Goal: Task Accomplishment & Management: Use online tool/utility

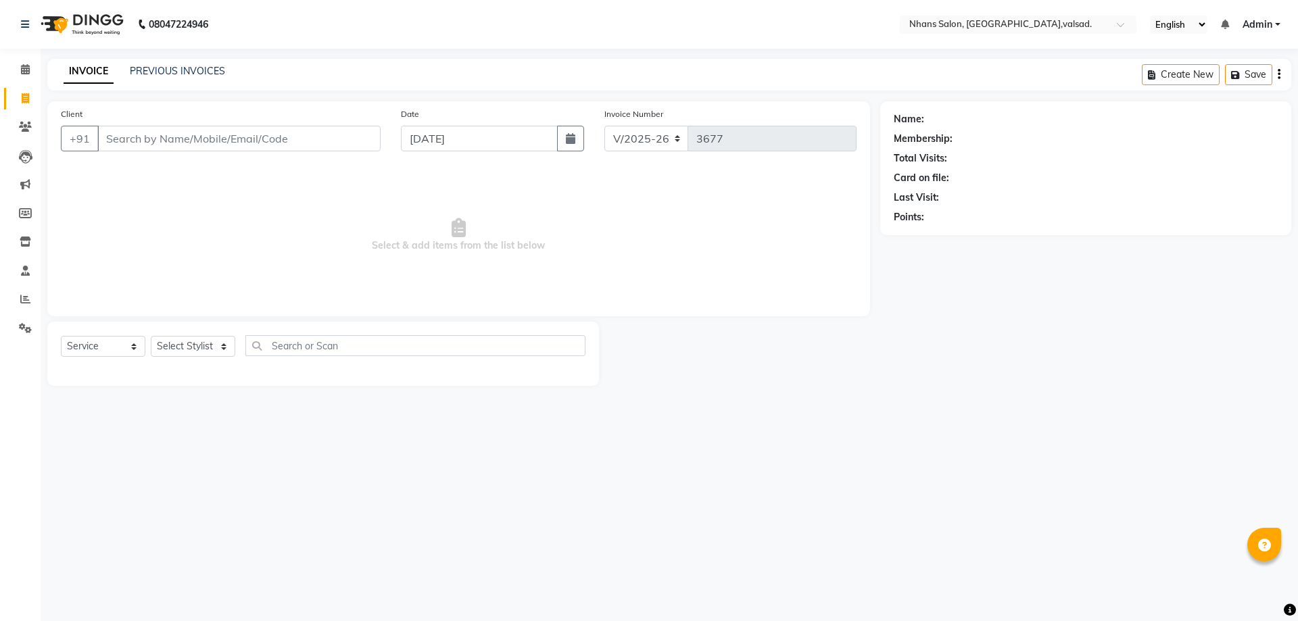
select select "3706"
select select "service"
click at [180, 342] on select "Select Stylist [PERSON_NAME] DIVYA [PERSON_NAME] [PERSON_NAME] MEET OWAIS PALAK…" at bounding box center [193, 346] width 84 height 21
select select "52827"
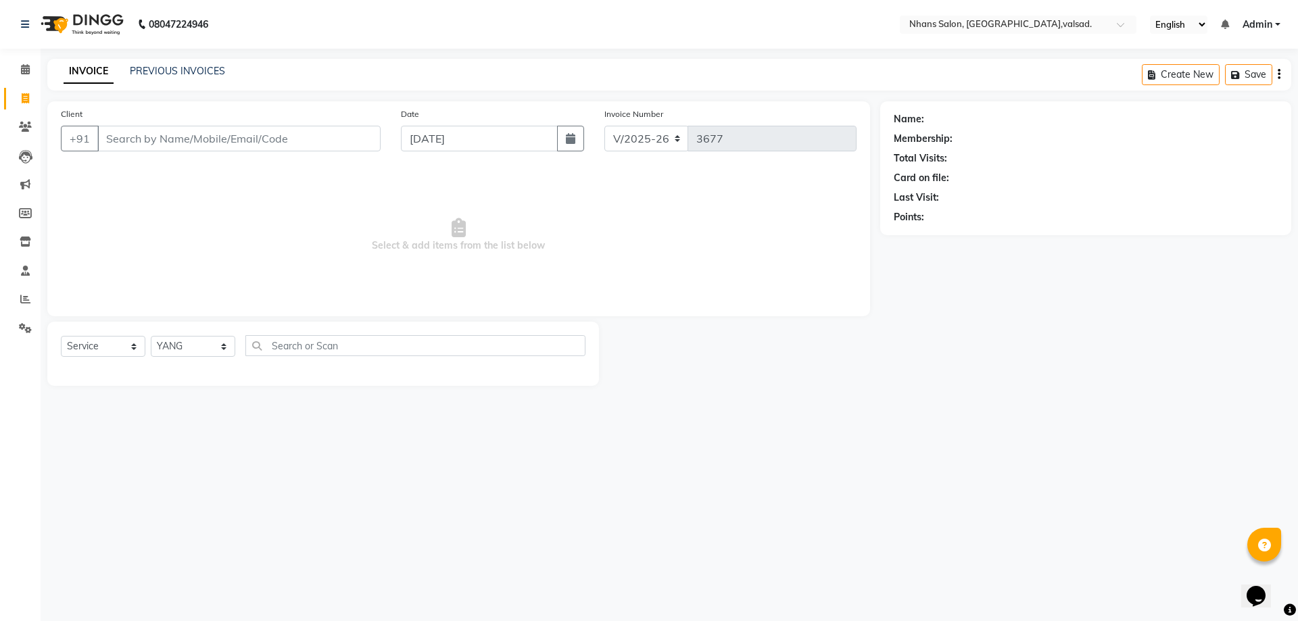
click at [151, 336] on select "Select Stylist [PERSON_NAME] DIVYA [PERSON_NAME] [PERSON_NAME] MEET OWAIS PALAK…" at bounding box center [193, 346] width 84 height 21
click at [304, 333] on div "Select Service Product Membership Package Voucher Prepaid Gift Card Select Styl…" at bounding box center [323, 354] width 552 height 64
click at [304, 350] on input "text" at bounding box center [415, 345] width 340 height 21
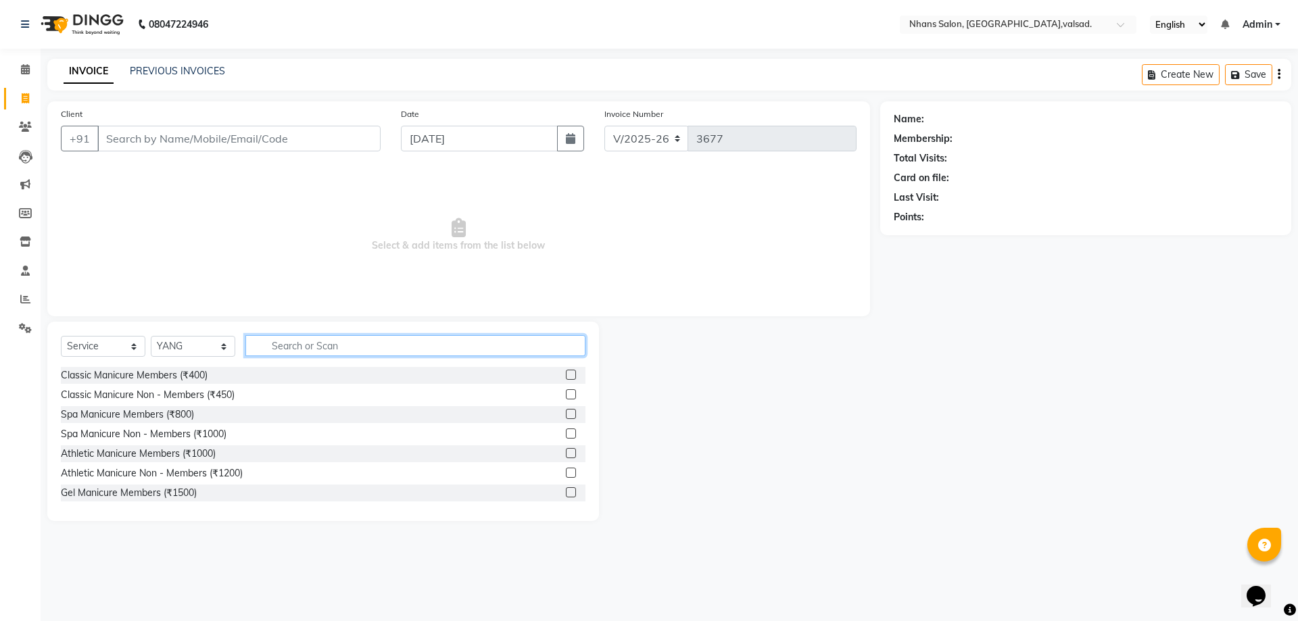
click at [302, 343] on input "text" at bounding box center [415, 345] width 340 height 21
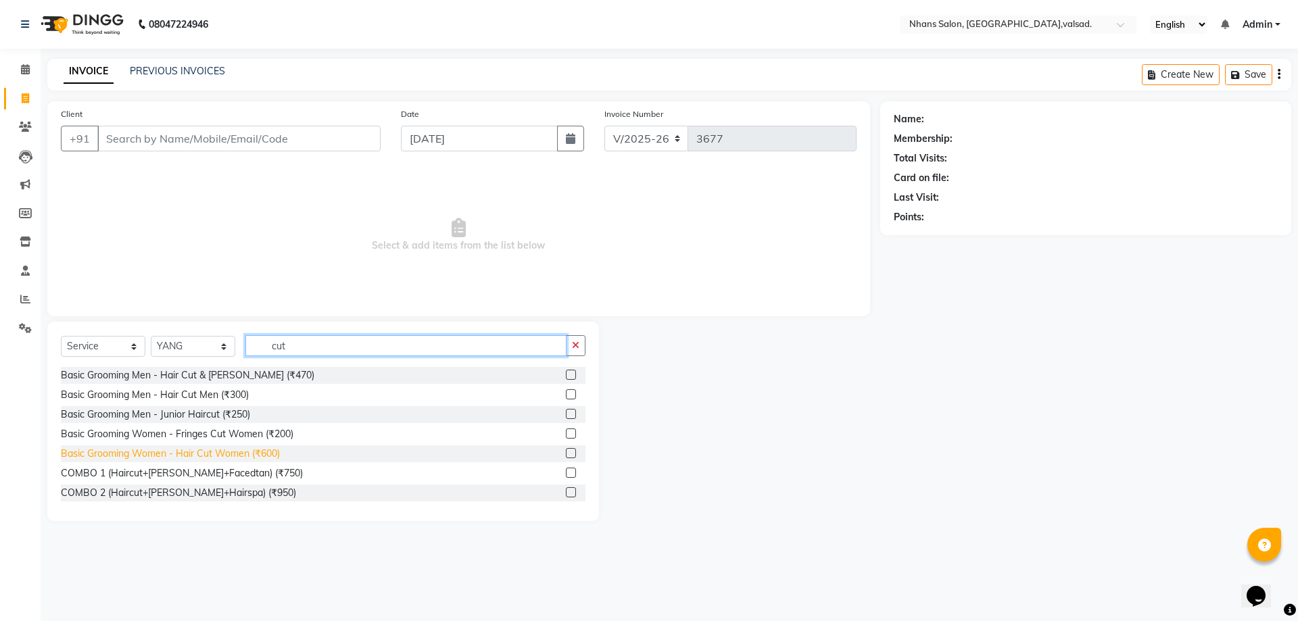
type input "cut"
click at [241, 457] on div "Basic Grooming Women - Hair Cut Women (₹600)" at bounding box center [170, 454] width 219 height 14
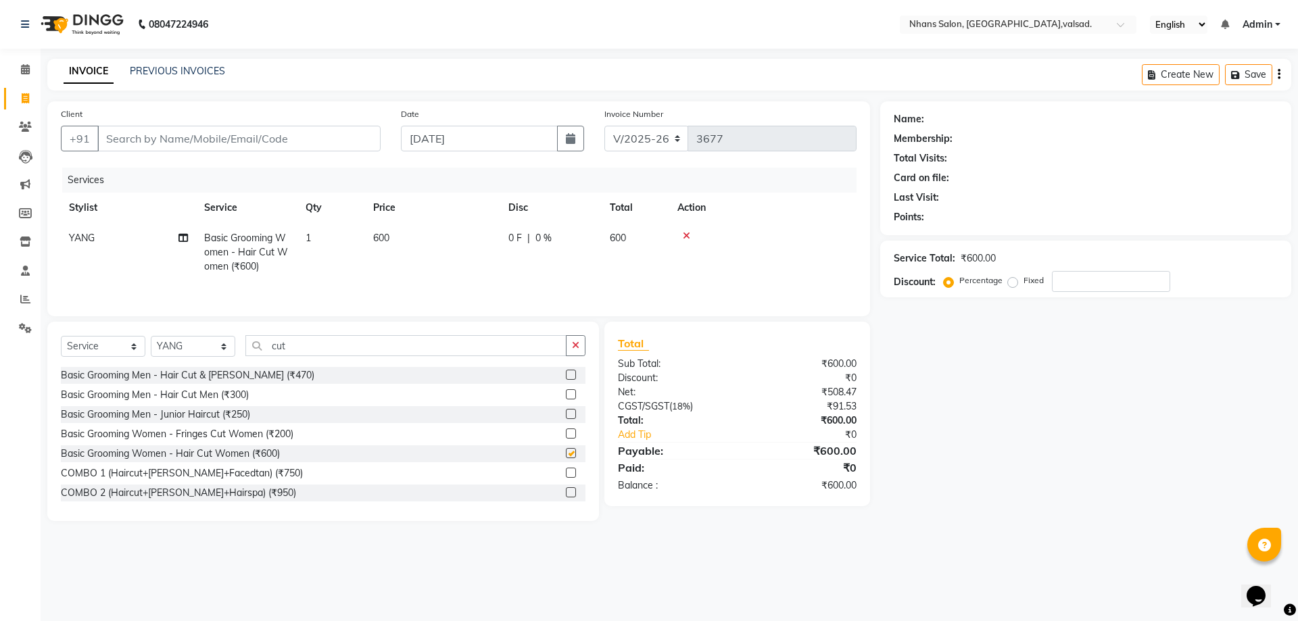
checkbox input "false"
click at [246, 148] on input "Client" at bounding box center [238, 139] width 283 height 26
type input "9879"
type input "0"
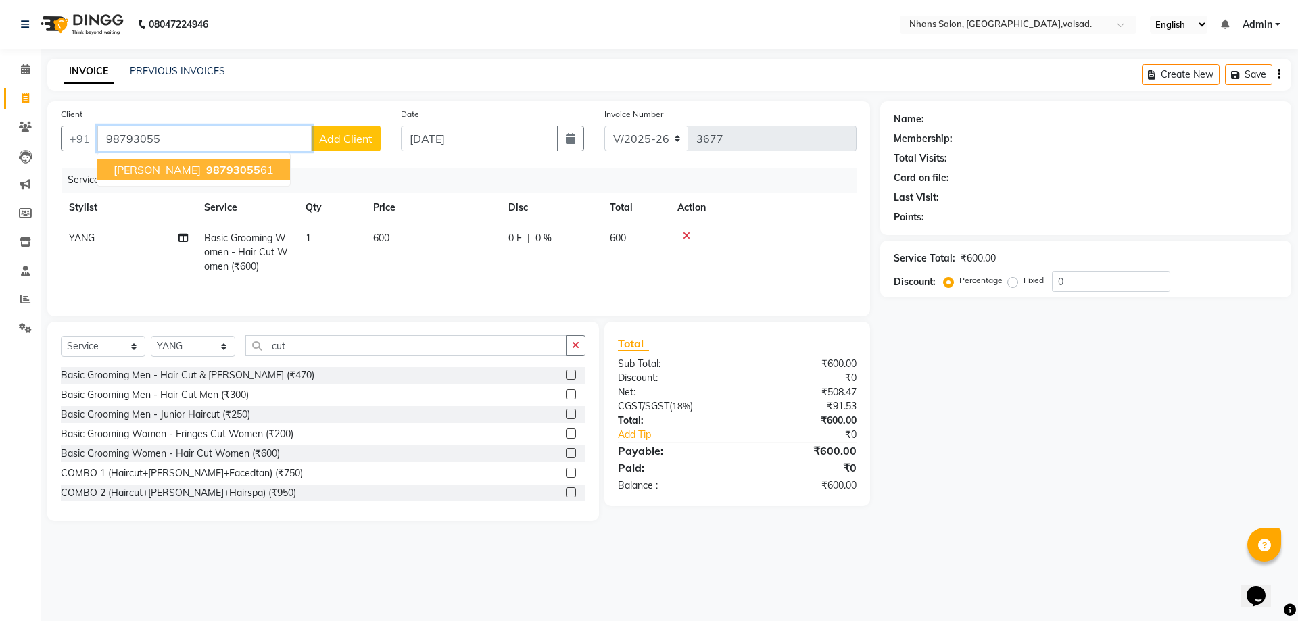
click at [154, 176] on button "[PERSON_NAME] 98793055 61" at bounding box center [193, 170] width 193 height 22
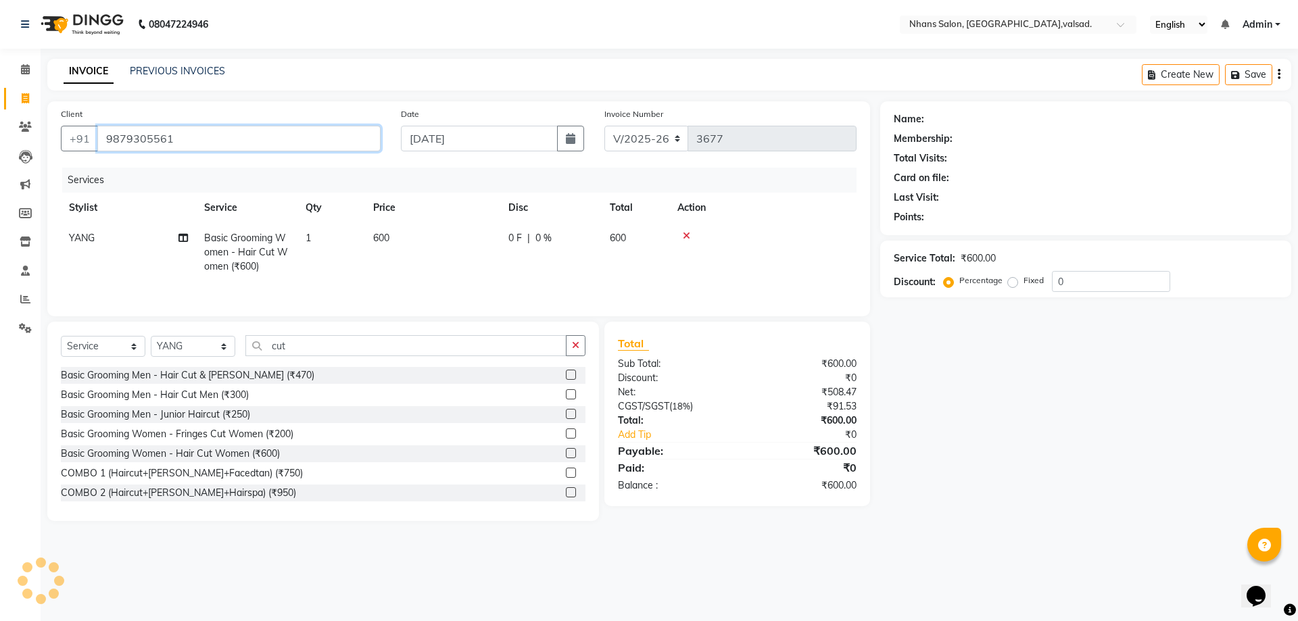
type input "9879305561"
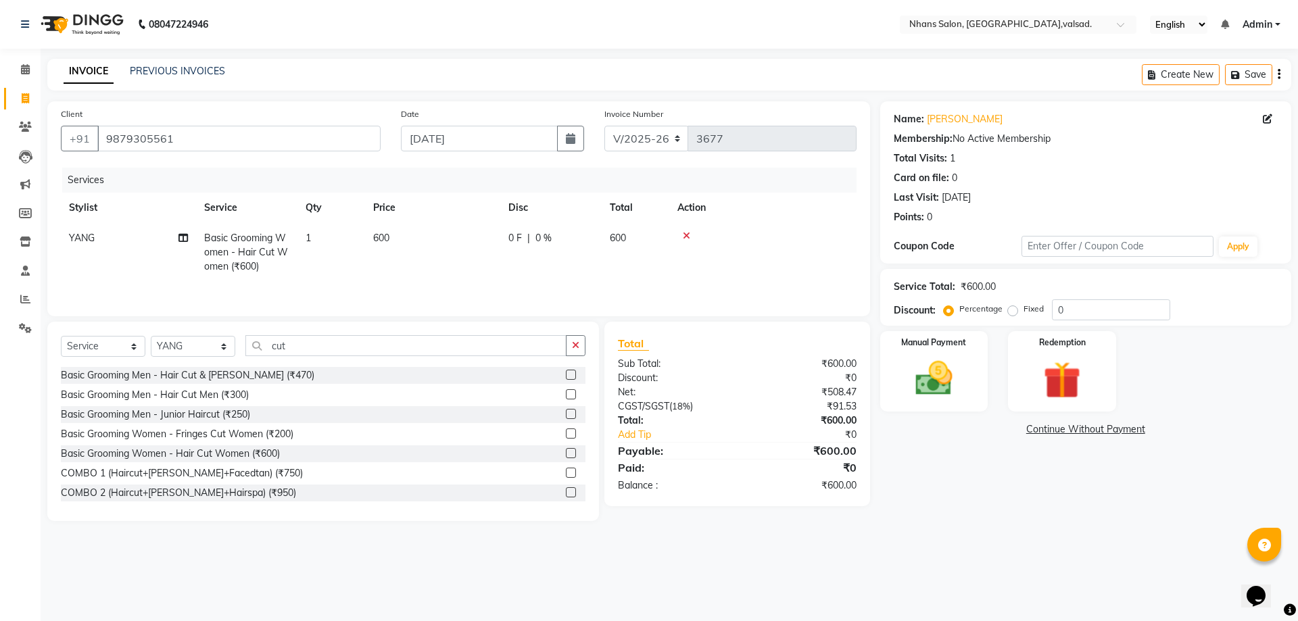
click at [981, 392] on div "Manual Payment" at bounding box center [934, 371] width 108 height 80
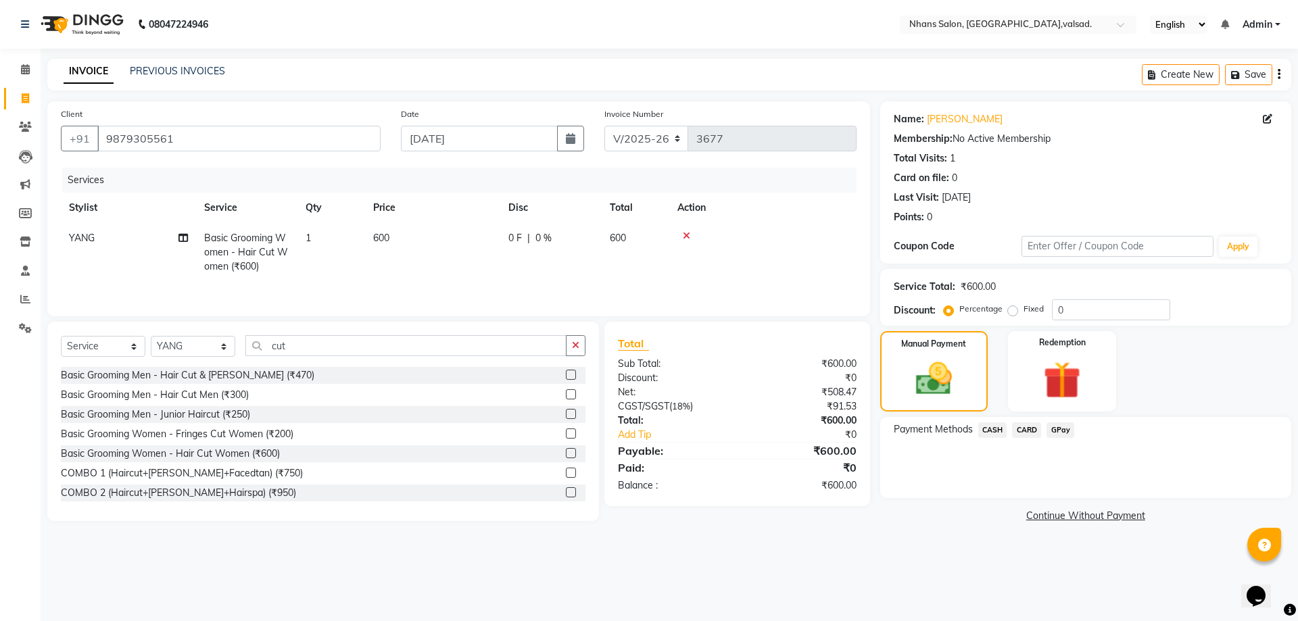
click at [990, 434] on span "CASH" at bounding box center [992, 430] width 29 height 16
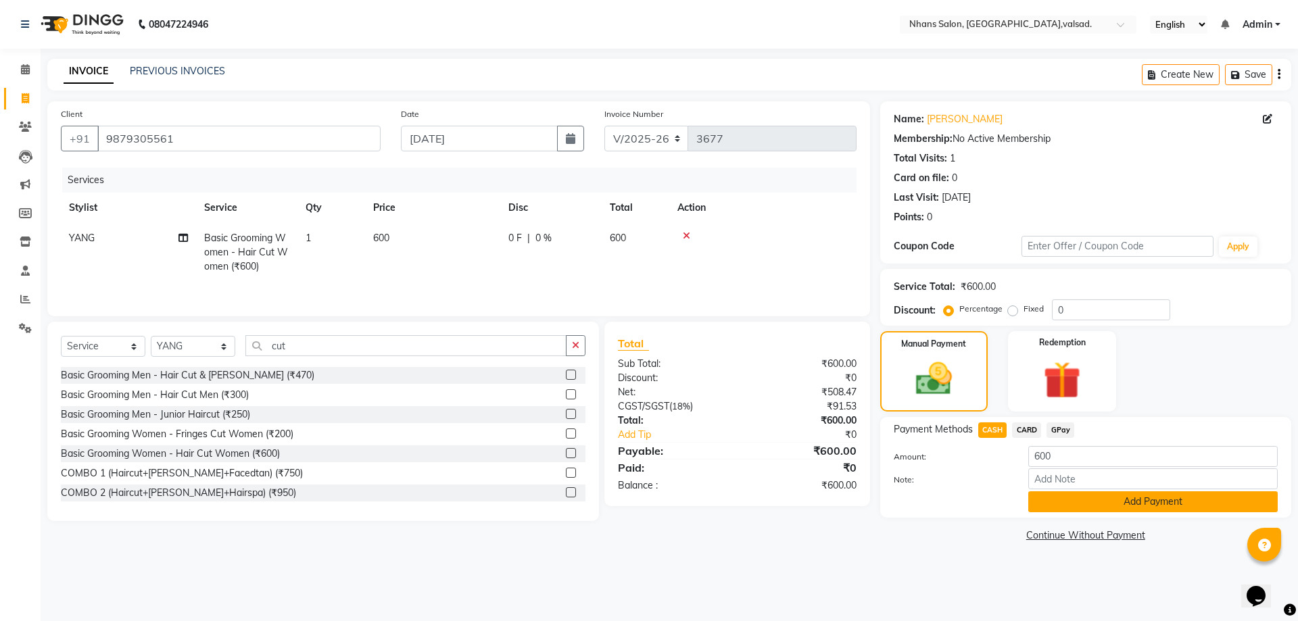
click at [1048, 492] on button "Add Payment" at bounding box center [1152, 501] width 249 height 21
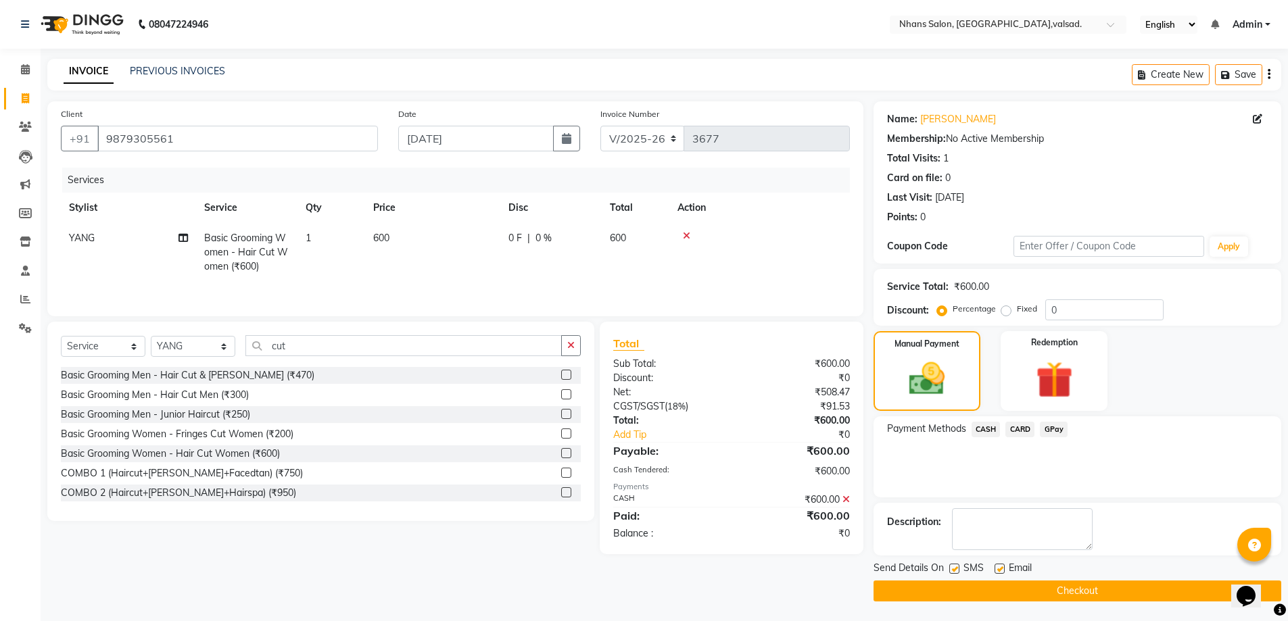
click at [1057, 587] on button "Checkout" at bounding box center [1077, 591] width 408 height 21
